Goal: Information Seeking & Learning: Learn about a topic

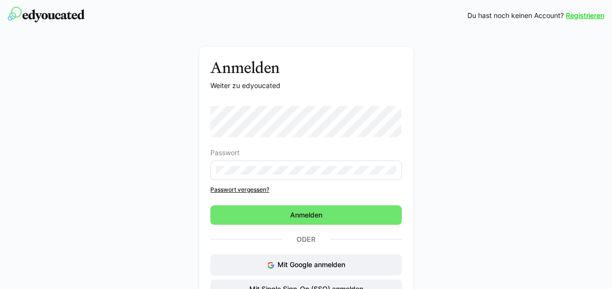
click at [139, 186] on div "Anmelden Weiter zu edyoucated Passwort Passwort vergessen? Anmelden Oder Mit Go…" at bounding box center [306, 192] width 549 height 290
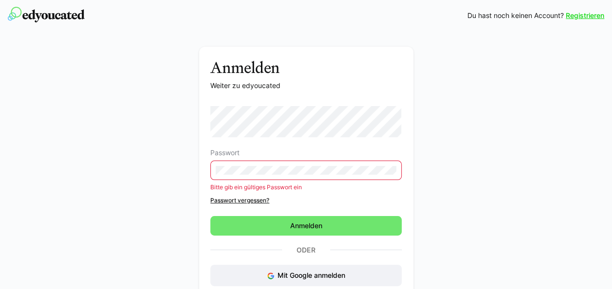
click at [450, 189] on div "Anmelden Weiter zu edyoucated Passwort Bitte gib ein gültiges Passwort ein Pass…" at bounding box center [306, 197] width 549 height 301
click at [265, 199] on link "Passwort vergessen?" at bounding box center [305, 201] width 191 height 8
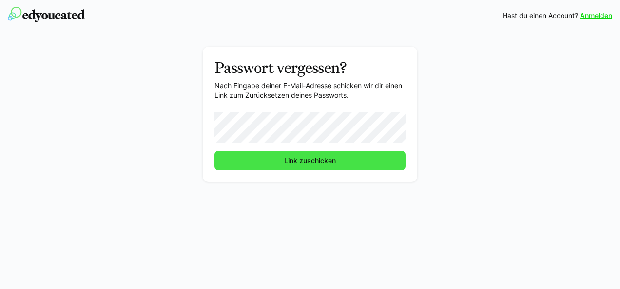
click at [318, 159] on span "Link zuschicken" at bounding box center [310, 161] width 55 height 10
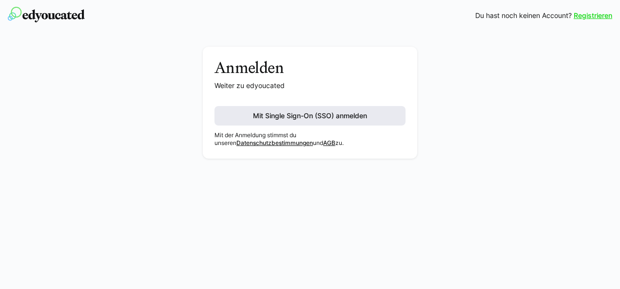
click at [317, 118] on span "Mit Single Sign-On (SSO) anmelden" at bounding box center [309, 116] width 117 height 10
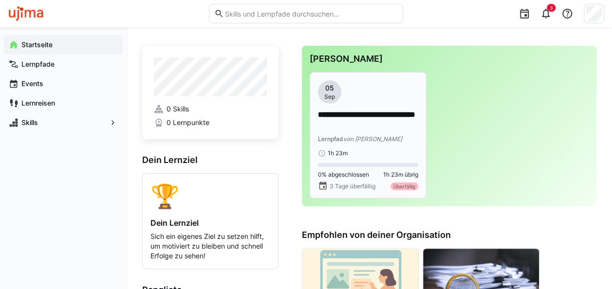
click at [347, 125] on p "**********" at bounding box center [368, 121] width 101 height 22
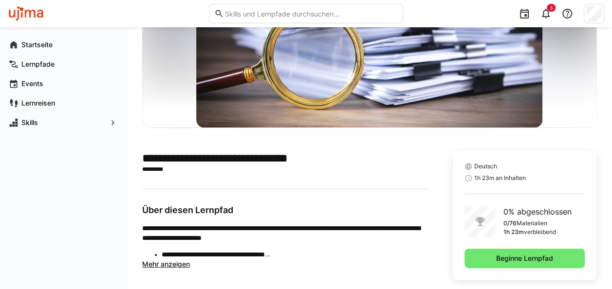
scroll to position [116, 0]
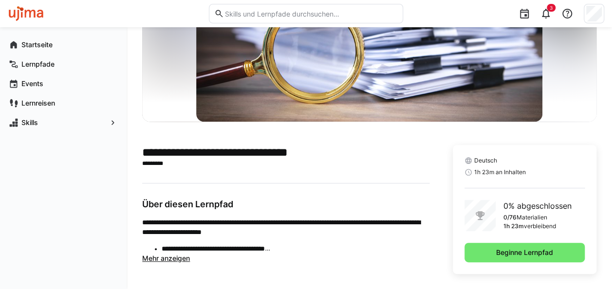
click at [172, 258] on span "Mehr anzeigen" at bounding box center [166, 258] width 48 height 8
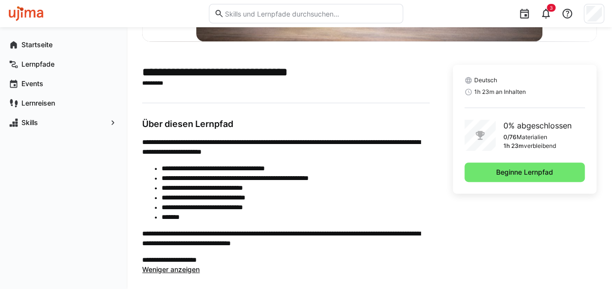
scroll to position [197, 0]
